Goal: Entertainment & Leisure: Consume media (video, audio)

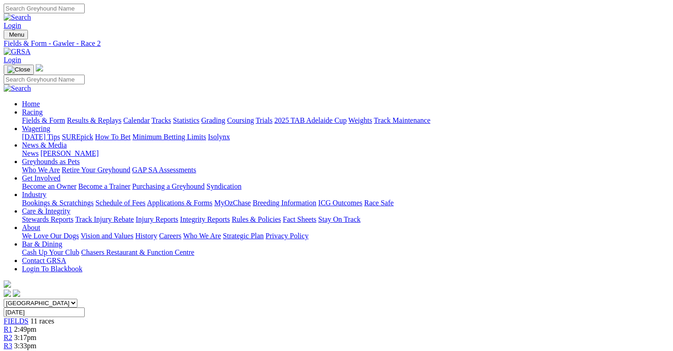
click at [77, 299] on select "South Australia New South Wales Northern Territory Queensland Tasmania Victoria…" at bounding box center [41, 303] width 74 height 9
click at [37, 342] on span "3:33pm" at bounding box center [25, 346] width 22 height 8
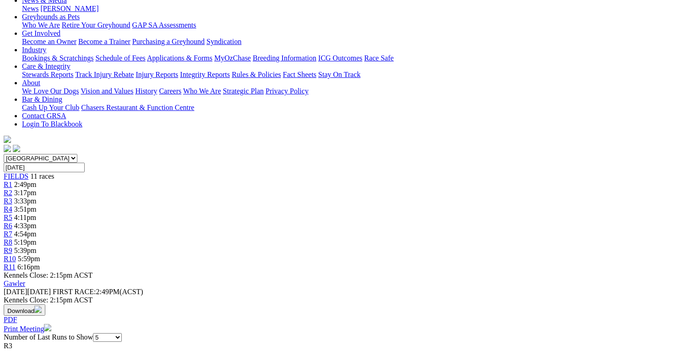
scroll to position [317, 0]
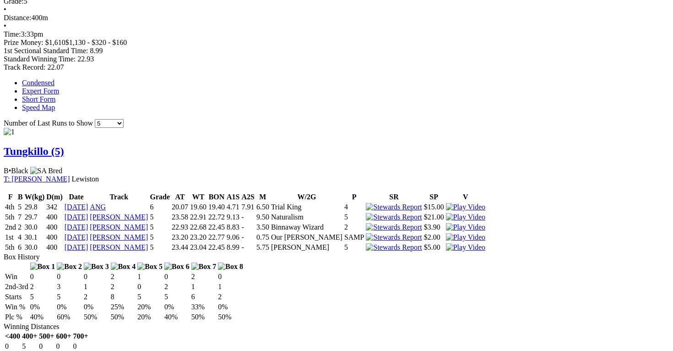
scroll to position [547, 0]
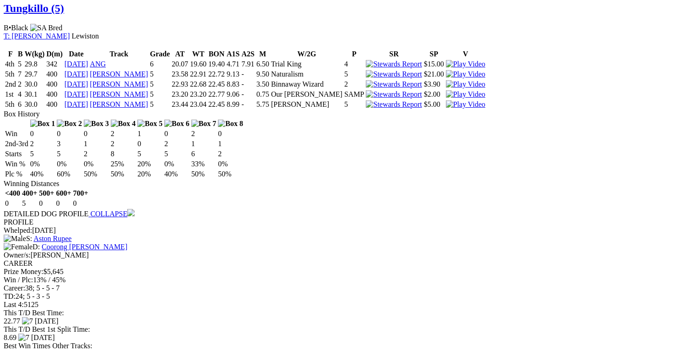
scroll to position [690, 0]
drag, startPoint x: 493, startPoint y: 96, endPoint x: 477, endPoint y: 94, distance: 16.1
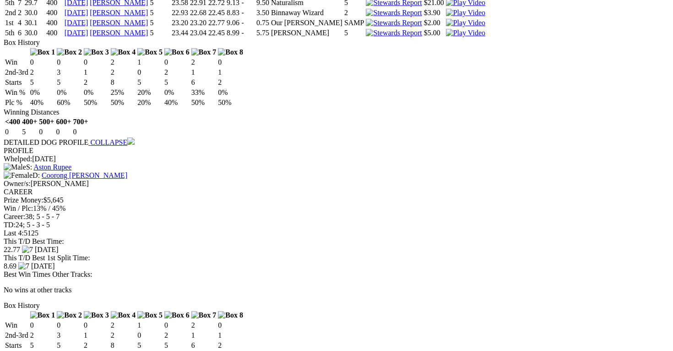
scroll to position [762, 0]
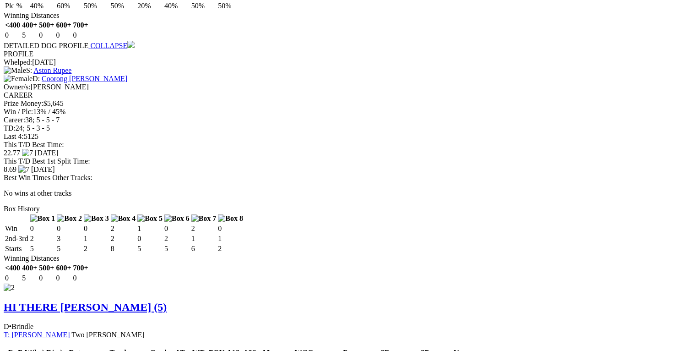
scroll to position [857, 0]
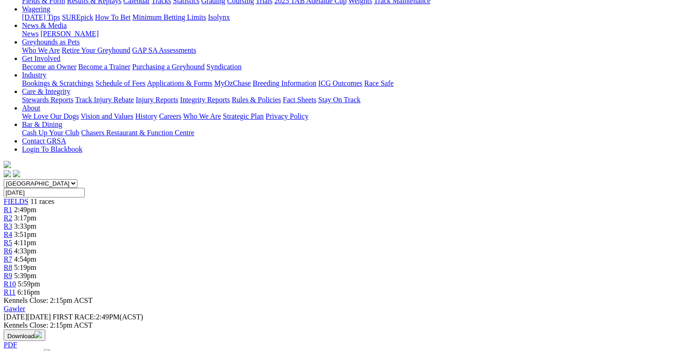
scroll to position [110, 0]
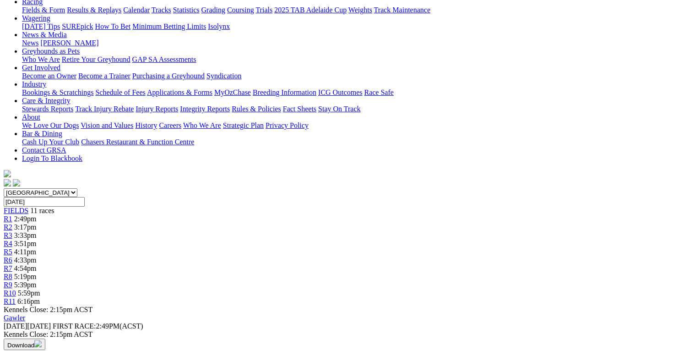
click at [37, 239] on span "3:51pm" at bounding box center [25, 243] width 22 height 8
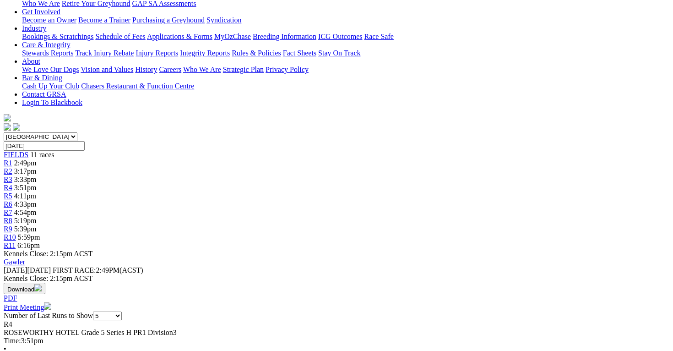
scroll to position [166, 0]
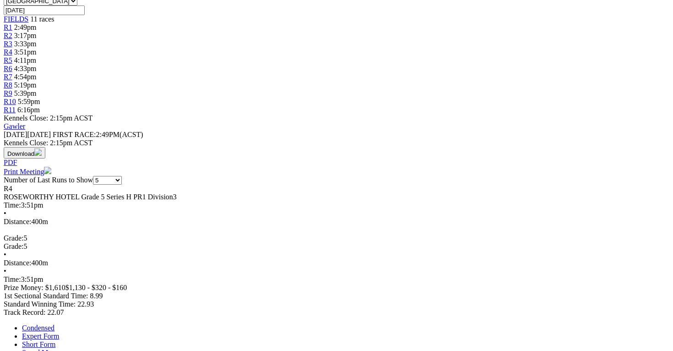
scroll to position [307, 0]
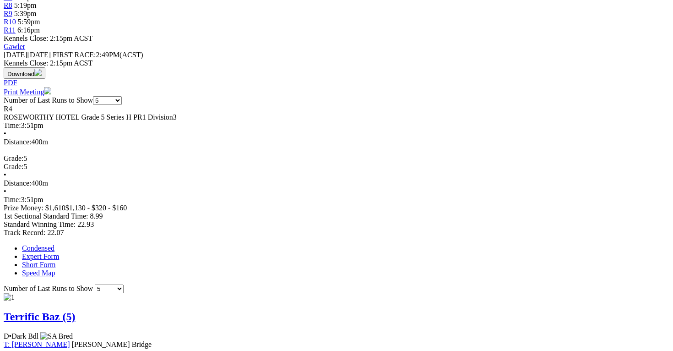
scroll to position [382, 0]
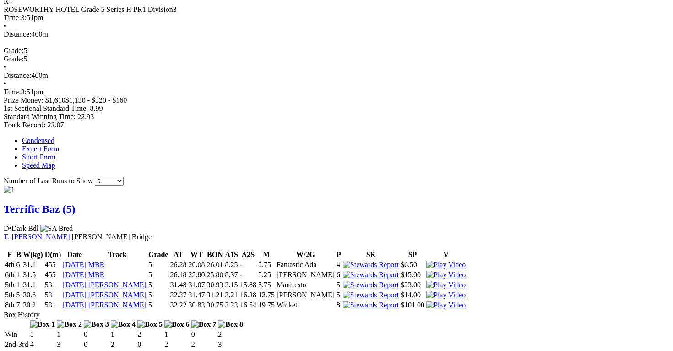
scroll to position [520, 0]
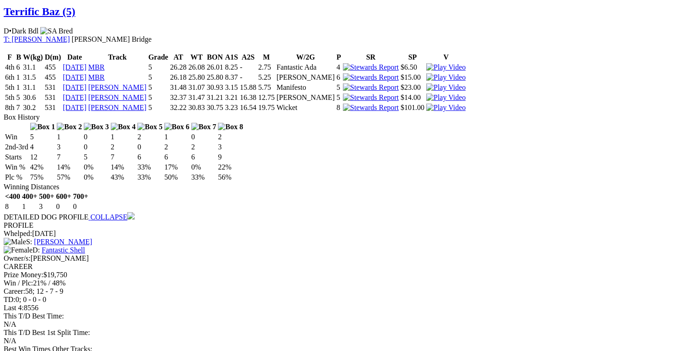
scroll to position [688, 0]
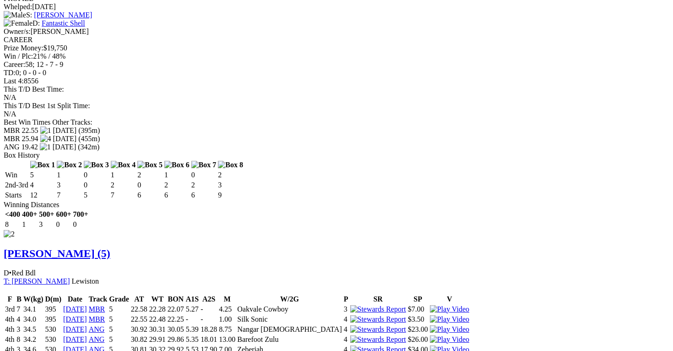
scroll to position [915, 0]
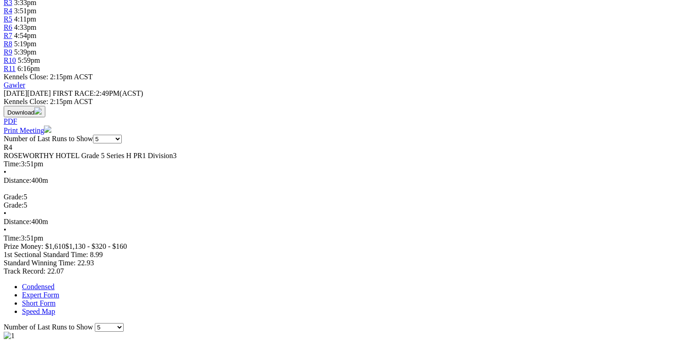
scroll to position [343, 0]
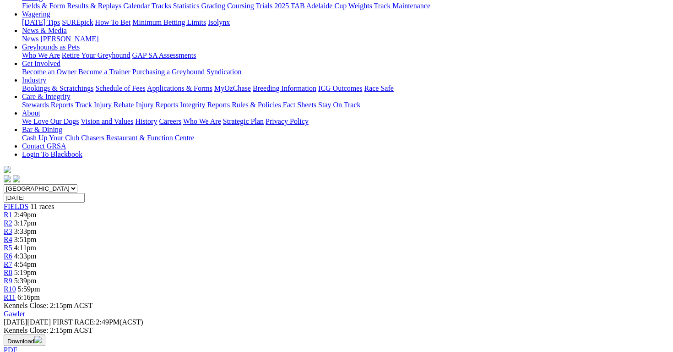
scroll to position [0, 0]
